Goal: Find specific page/section: Find specific page/section

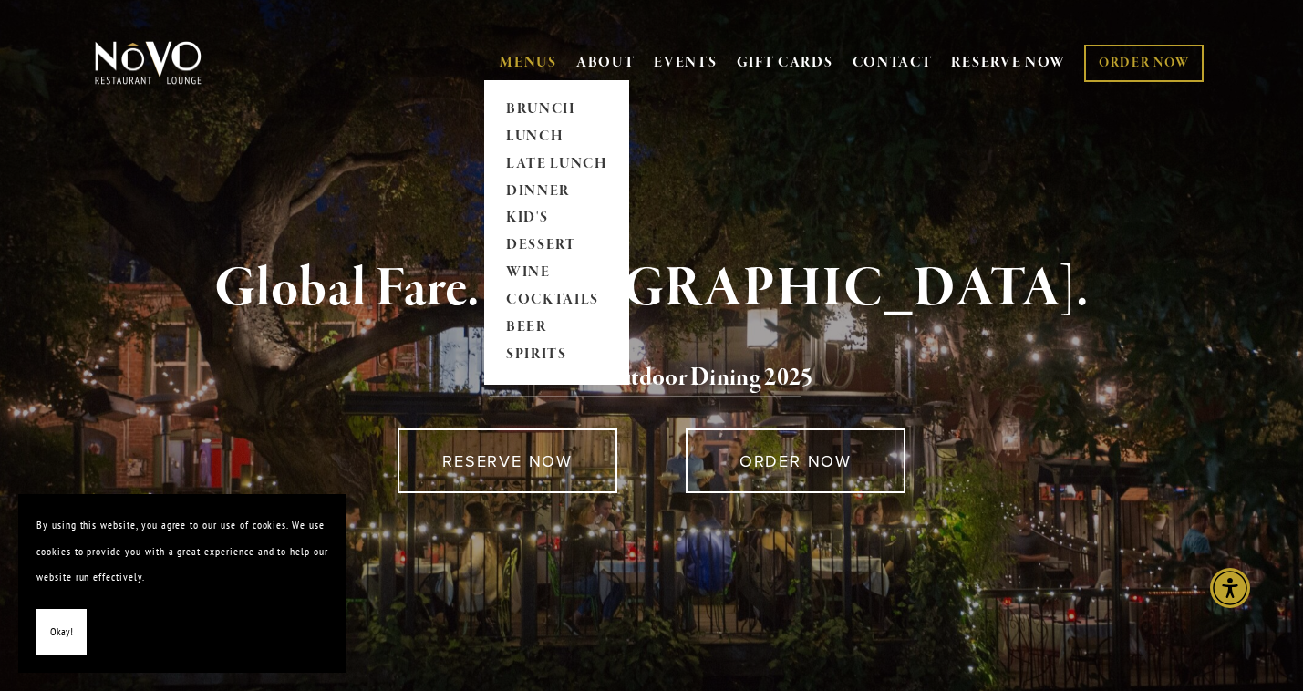
click at [508, 54] on link "MENUS" at bounding box center [528, 63] width 57 height 18
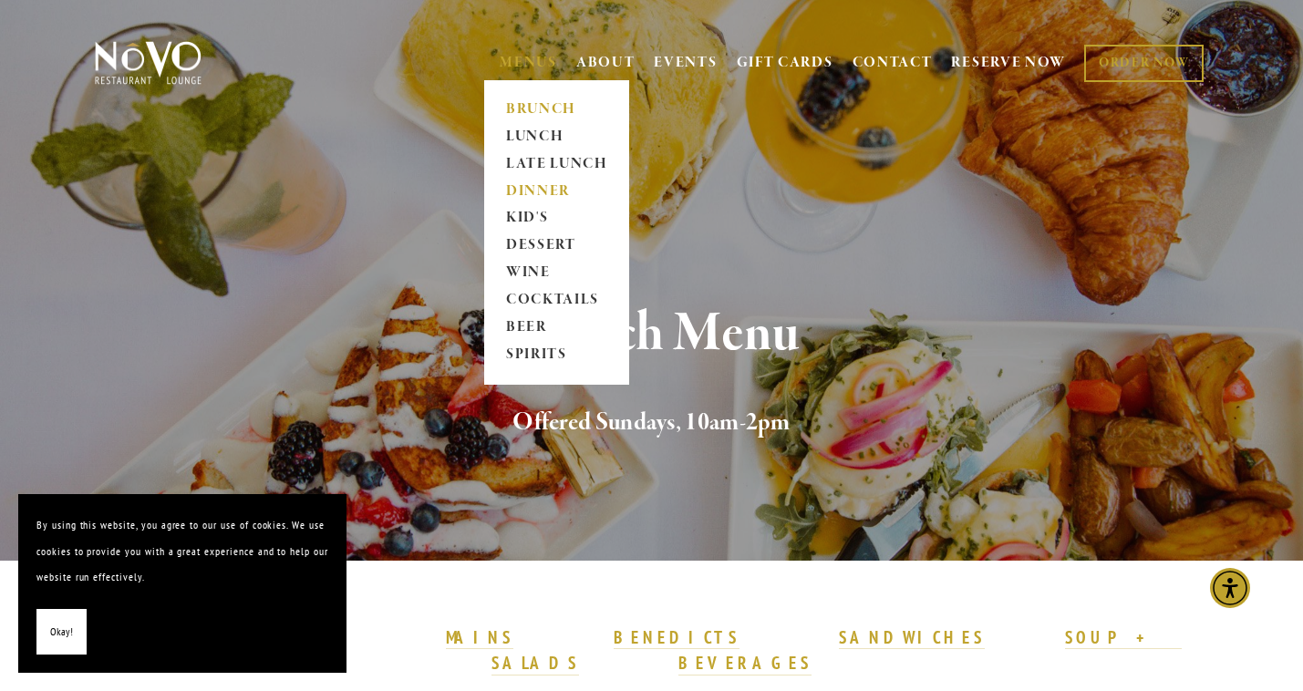
click at [525, 188] on link "DINNER" at bounding box center [557, 191] width 114 height 27
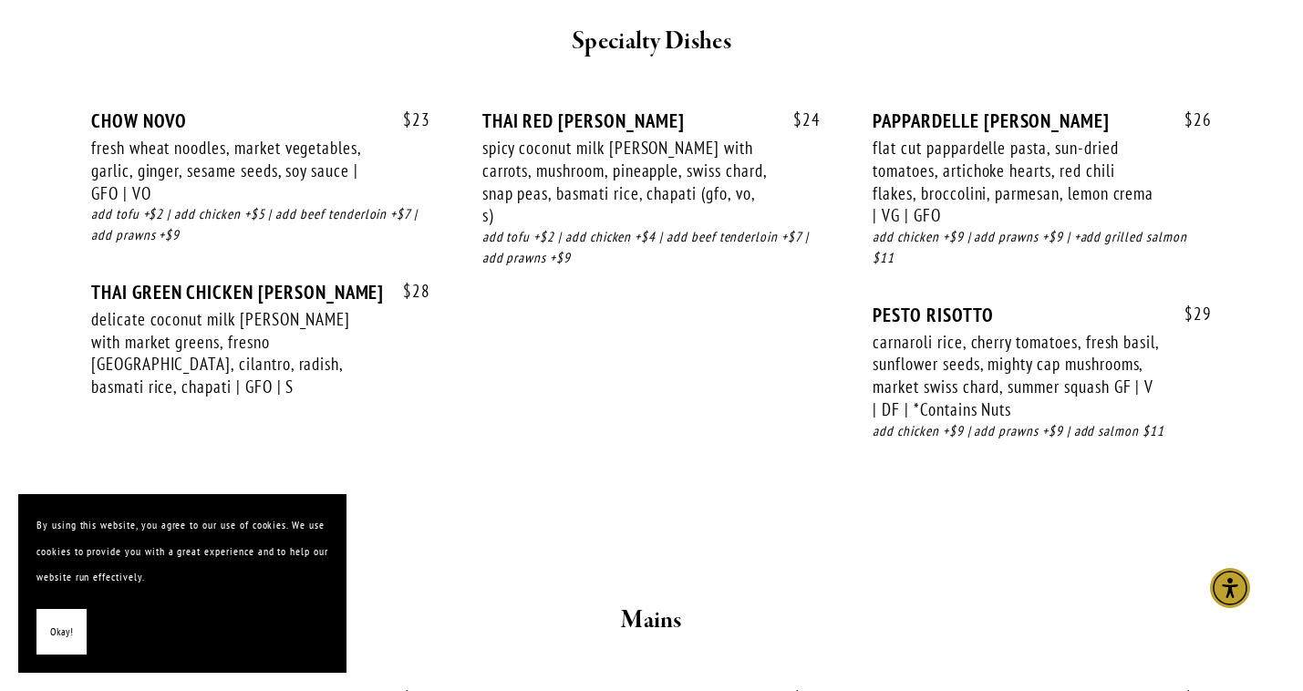
scroll to position [2540, 0]
